Goal: Transaction & Acquisition: Purchase product/service

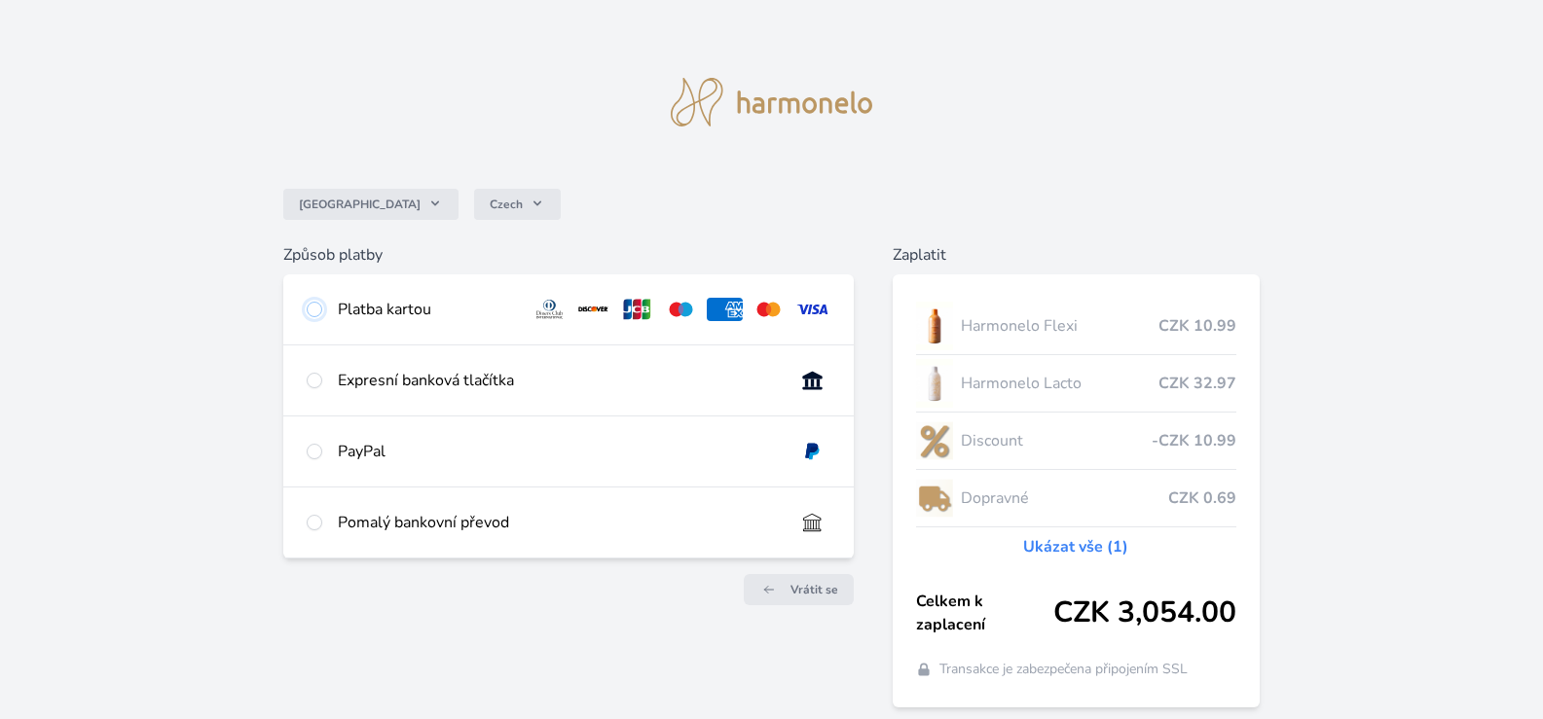
click at [315, 309] on input "radio" at bounding box center [315, 310] width 16 height 16
radio input "true"
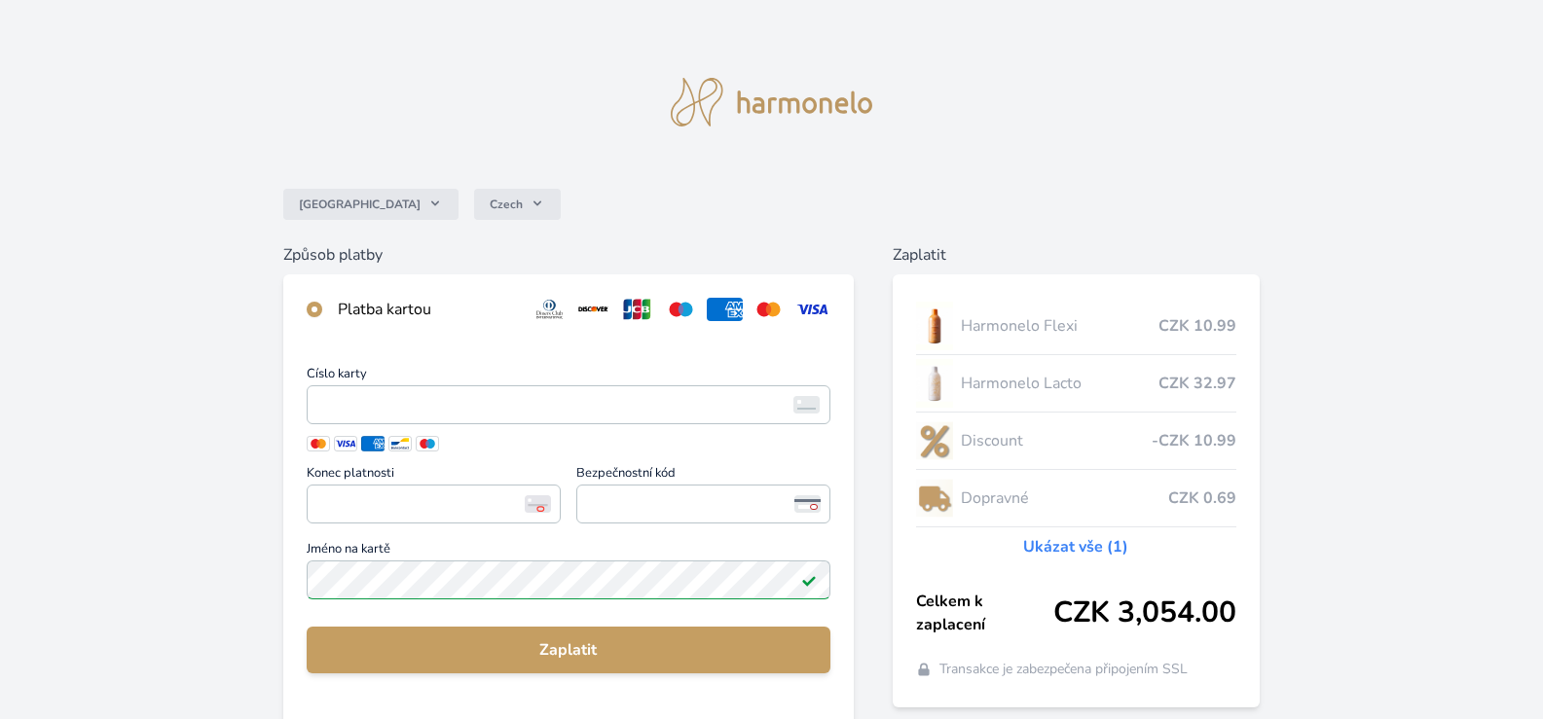
click at [336, 382] on span "Číslo karty" at bounding box center [569, 377] width 524 height 18
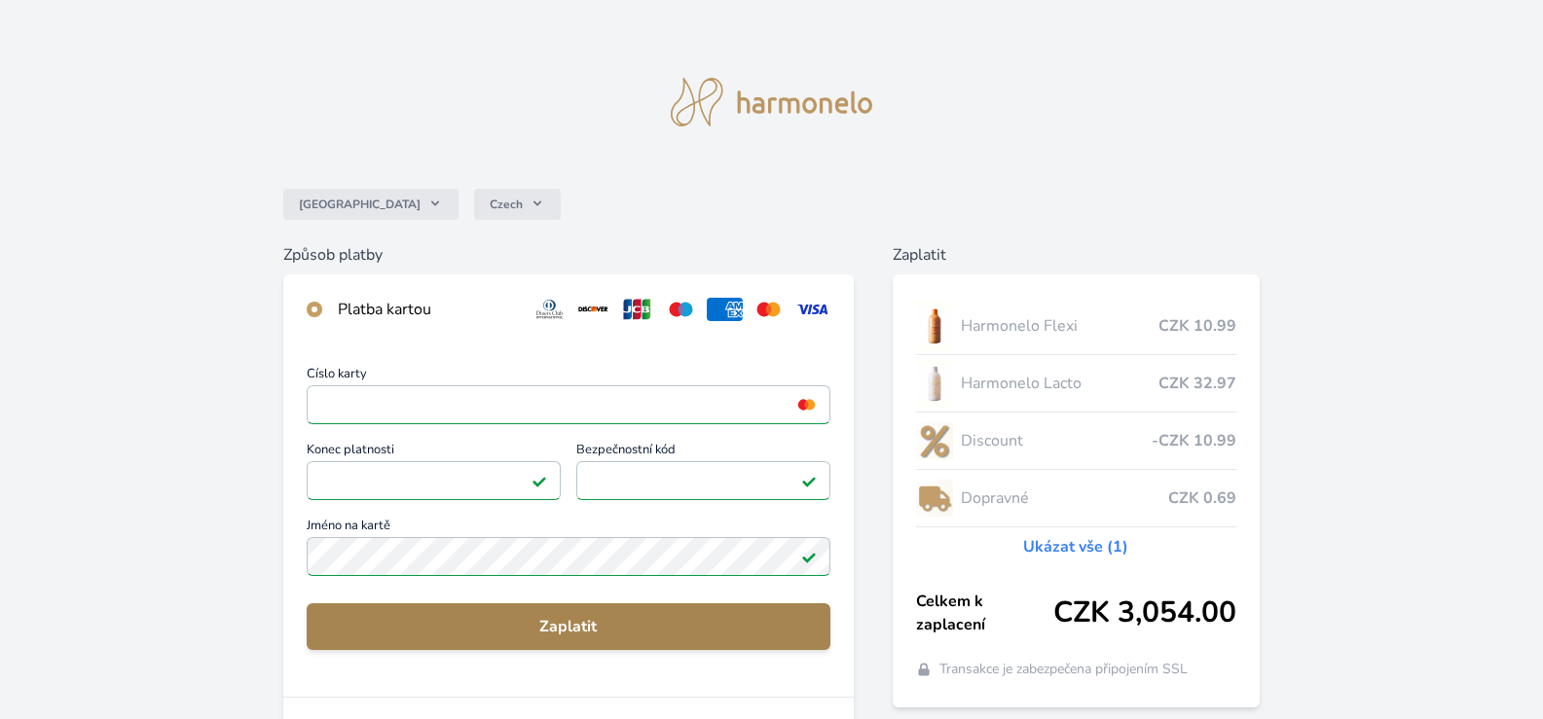
click at [613, 638] on span "Zaplatit" at bounding box center [568, 626] width 493 height 23
